Goal: Check status: Check status

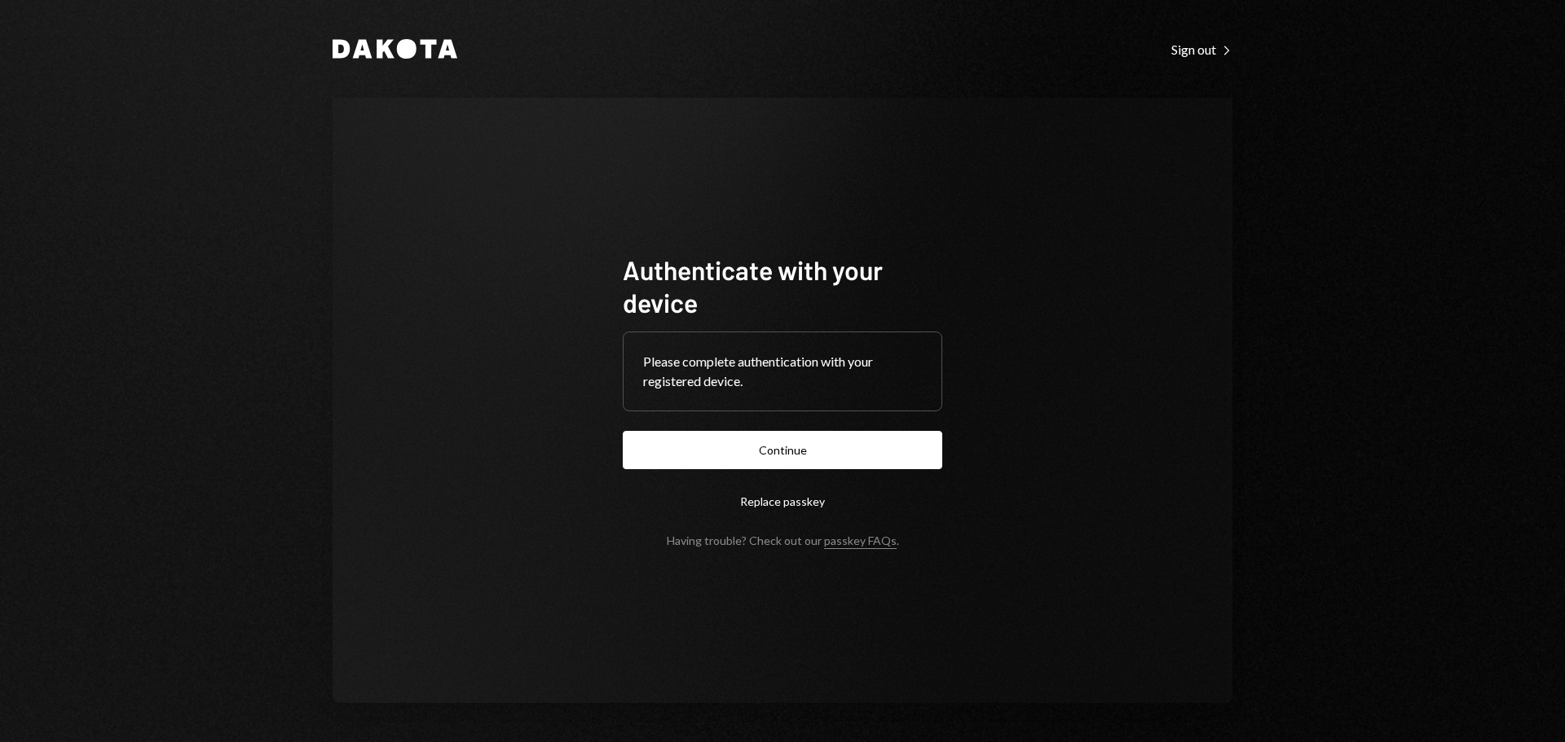
click at [808, 425] on form "Authenticate with your device Please complete authentication with your register…" at bounding box center [782, 400] width 319 height 294
click at [800, 456] on button "Continue" at bounding box center [782, 450] width 319 height 38
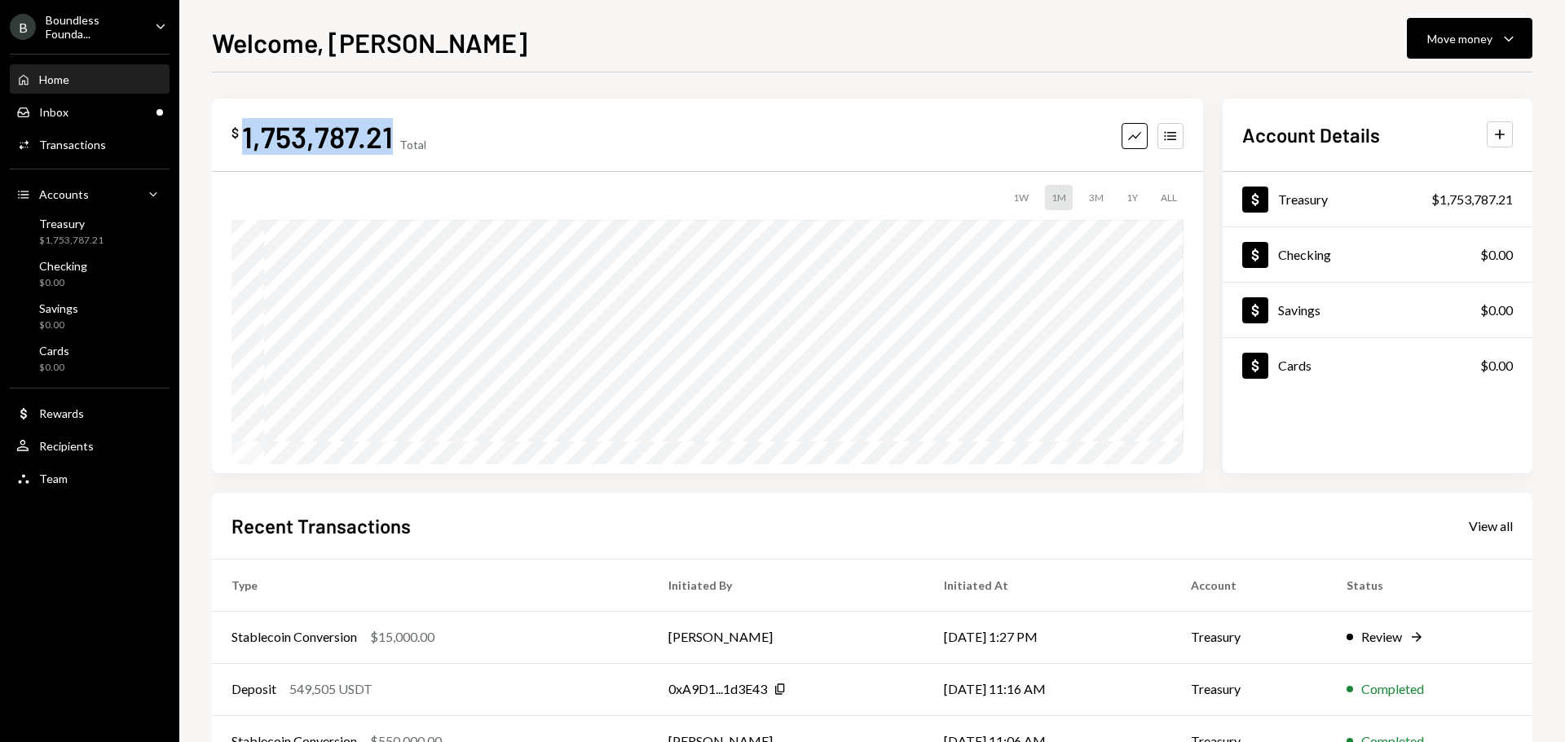
drag, startPoint x: 387, startPoint y: 133, endPoint x: 246, endPoint y: 136, distance: 141.0
click at [246, 136] on div "1,753,787.21" at bounding box center [317, 136] width 151 height 37
click at [650, 128] on div "$ 1,753,787.21 Total Graph Accounts" at bounding box center [707, 136] width 952 height 37
click at [75, 218] on div "Treasury" at bounding box center [71, 224] width 64 height 14
click at [90, 250] on div "Treasury $1,753,787.21" at bounding box center [89, 231] width 147 height 37
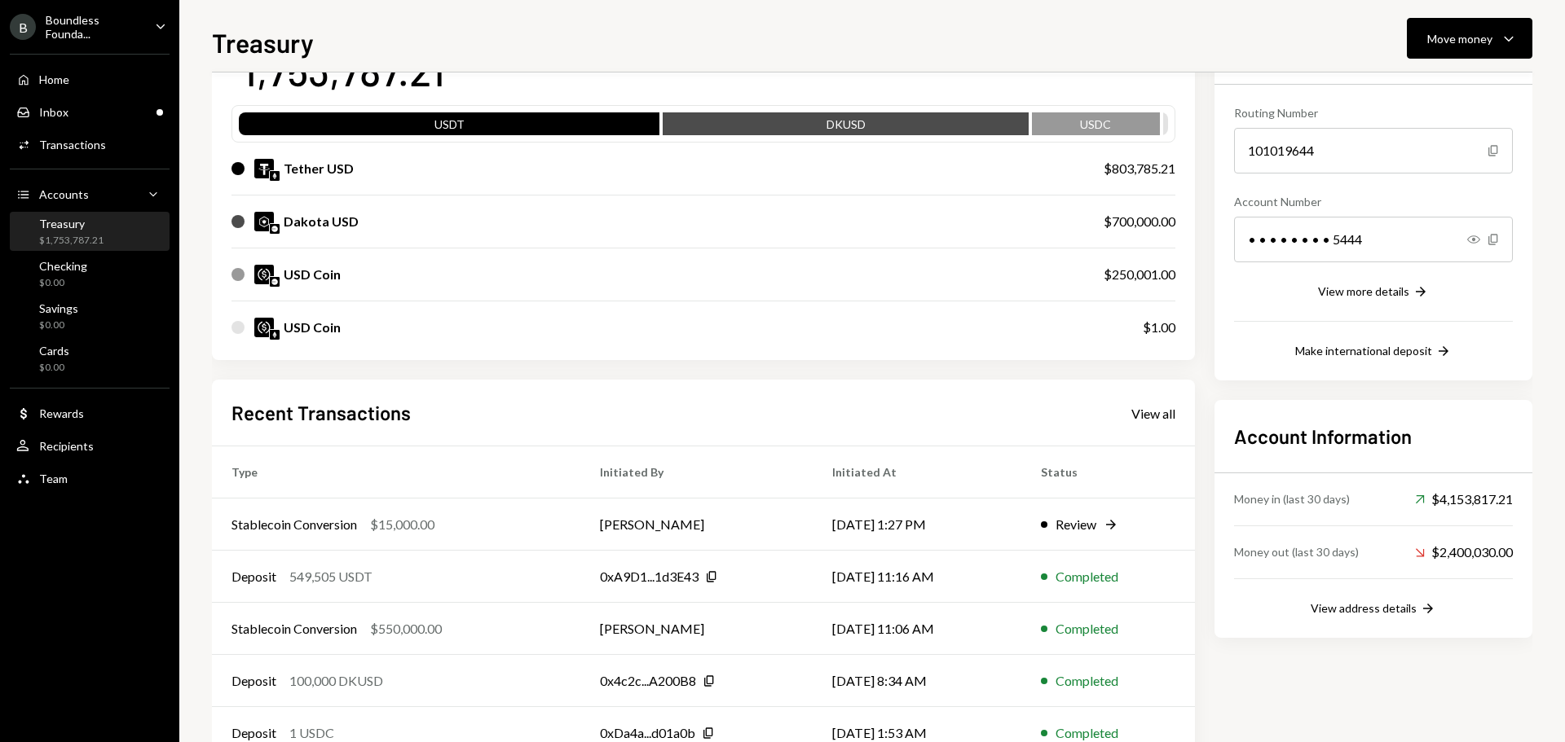
scroll to position [187, 0]
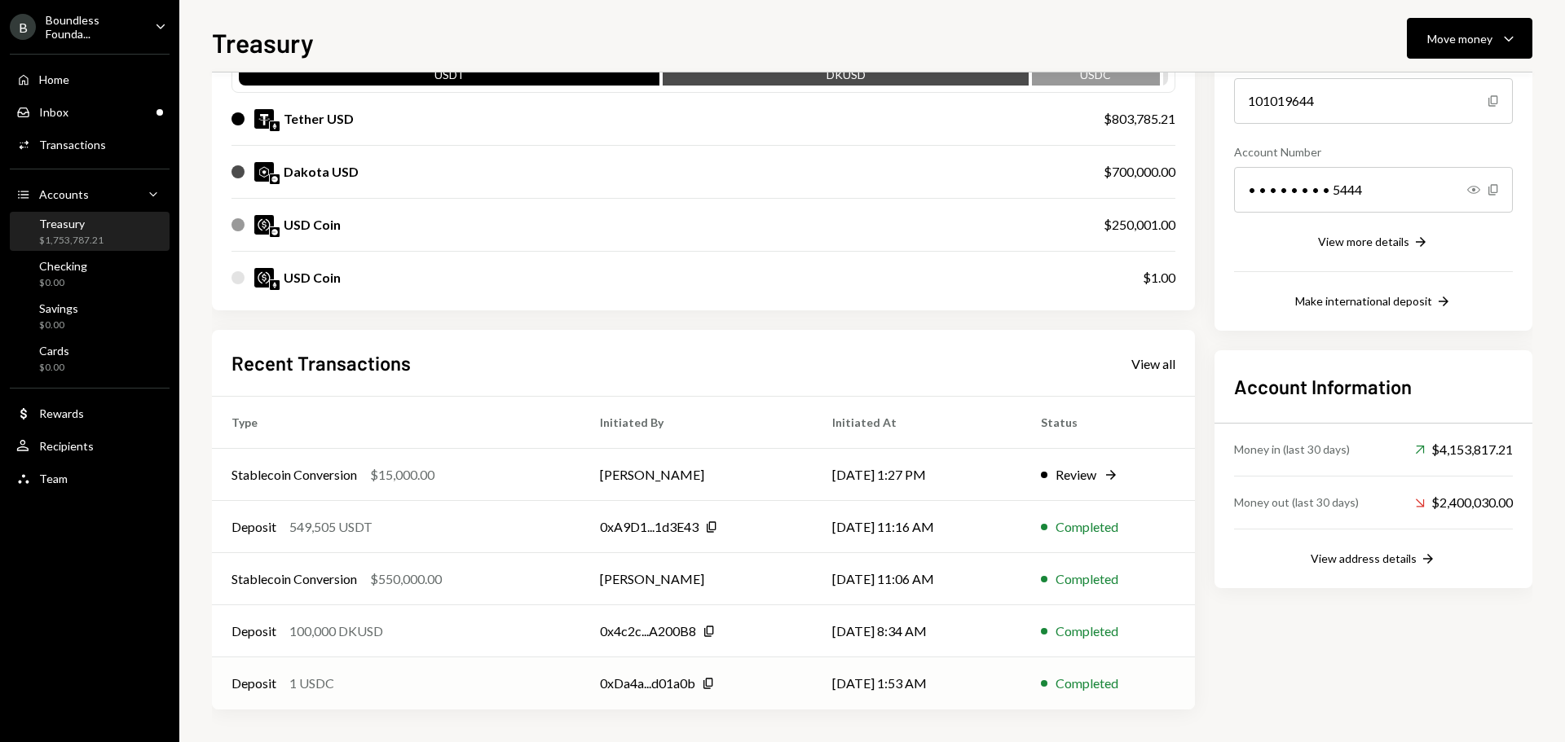
click at [526, 683] on div "Deposit 1 USDC" at bounding box center [395, 684] width 329 height 20
